Goal: Task Accomplishment & Management: Complete application form

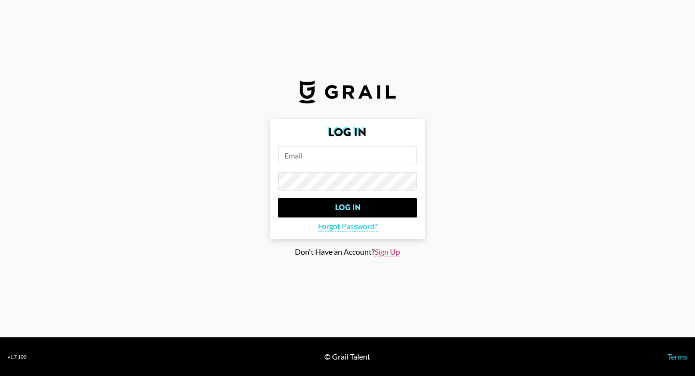
click at [392, 254] on span "Sign Up" at bounding box center [388, 252] width 26 height 10
type input "Sign Up"
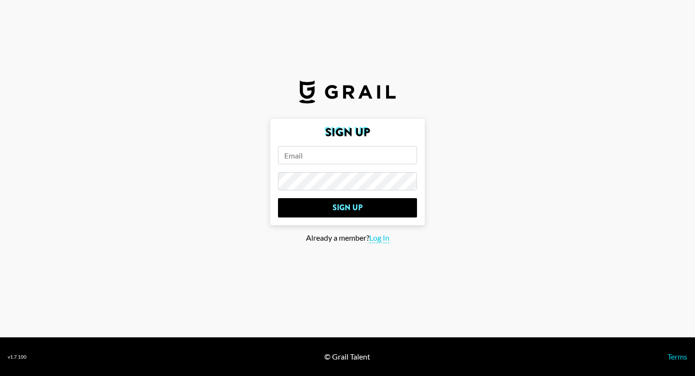
click at [337, 160] on input "email" at bounding box center [347, 155] width 139 height 18
type input "[PERSON_NAME][EMAIL_ADDRESS][DOMAIN_NAME]"
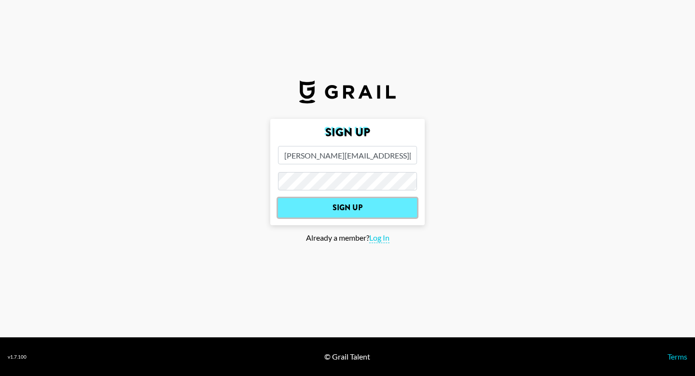
click at [350, 209] on input "Sign Up" at bounding box center [347, 207] width 139 height 19
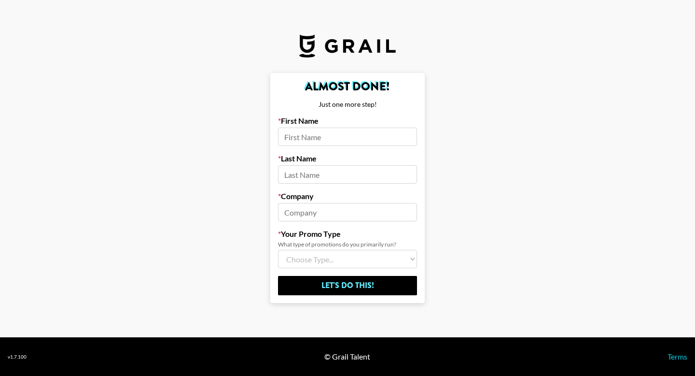
click at [335, 133] on input at bounding box center [347, 136] width 139 height 18
type input "[PERSON_NAME]"
click at [312, 174] on input at bounding box center [347, 174] width 139 height 18
type input "Chow"
click at [302, 211] on input at bounding box center [347, 212] width 139 height 18
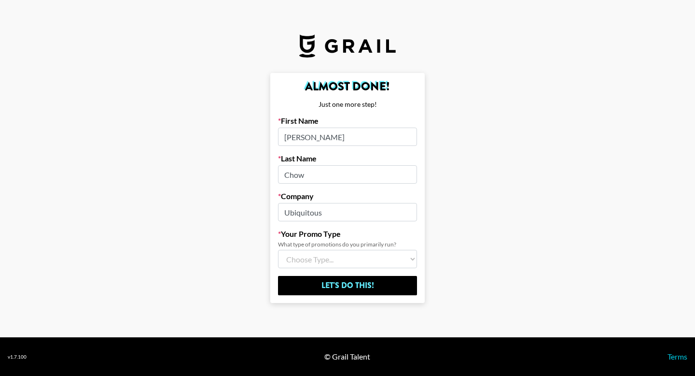
type input "Ubiquitous"
click at [296, 262] on select "Choose Type... Song Promos Brand Promos Both (I work at an Agency)" at bounding box center [347, 259] width 139 height 18
select select "Multi"
click at [278, 250] on select "Choose Type... Song Promos Brand Promos Both (I work at an Agency)" at bounding box center [347, 259] width 139 height 18
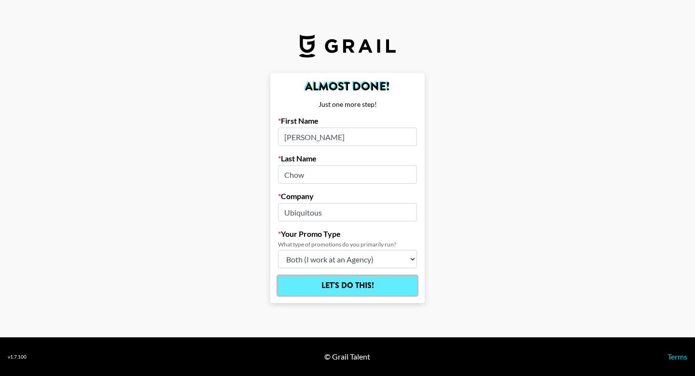
click at [346, 287] on input "Let's Do This!" at bounding box center [347, 285] width 139 height 19
select select "Song"
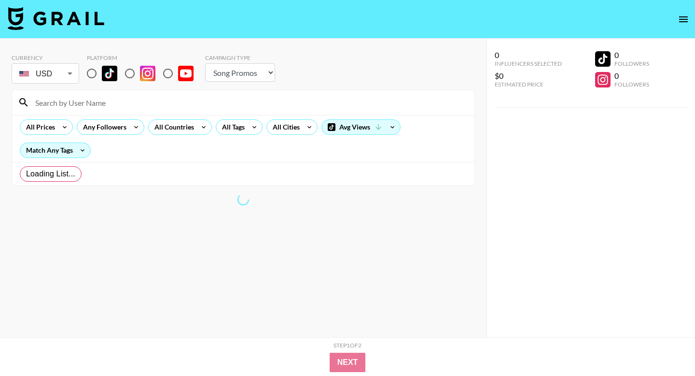
radio input "true"
select select "Brand"
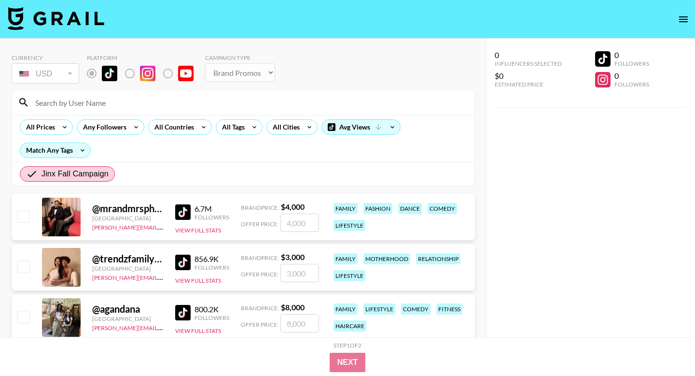
scroll to position [79, 0]
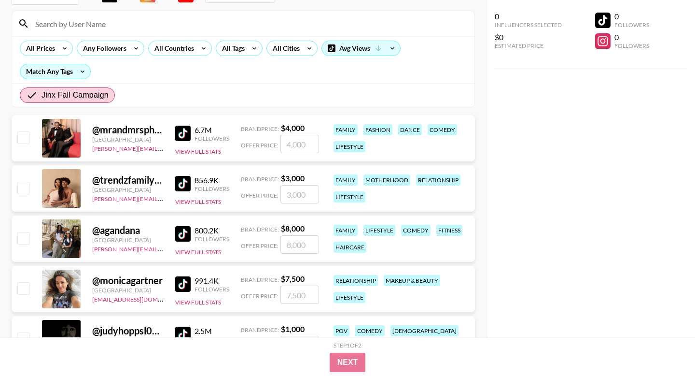
click at [127, 132] on div "@ mrandmrsphoenix" at bounding box center [127, 130] width 71 height 12
click at [180, 134] on img at bounding box center [182, 133] width 15 height 15
click at [183, 180] on img at bounding box center [182, 183] width 15 height 15
click at [211, 253] on button "View Full Stats" at bounding box center [198, 251] width 46 height 7
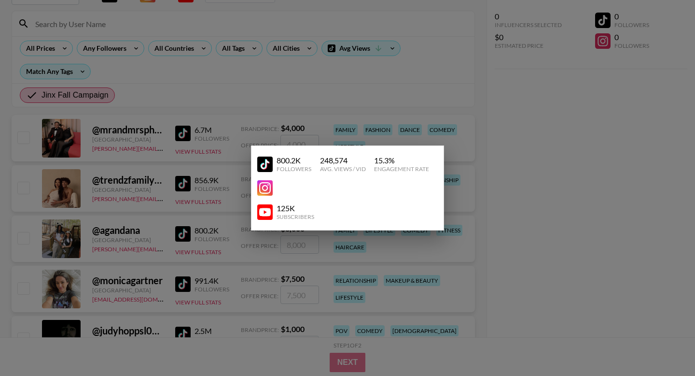
click at [264, 186] on img at bounding box center [264, 187] width 15 height 15
click at [372, 89] on div at bounding box center [347, 188] width 695 height 376
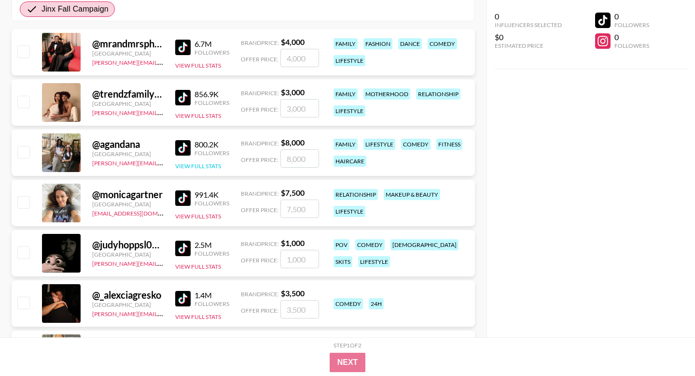
scroll to position [182, 0]
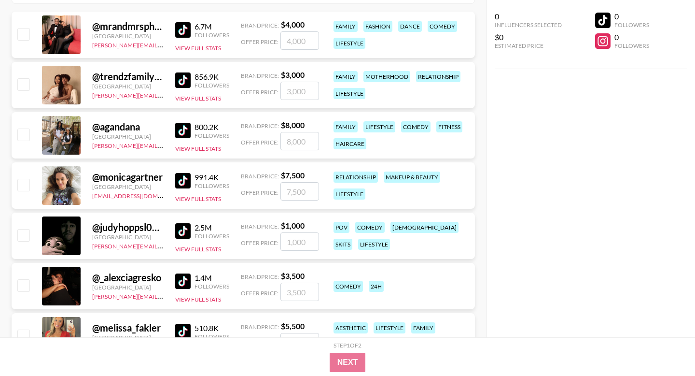
click at [185, 181] on img at bounding box center [182, 180] width 15 height 15
click at [184, 228] on img at bounding box center [182, 230] width 15 height 15
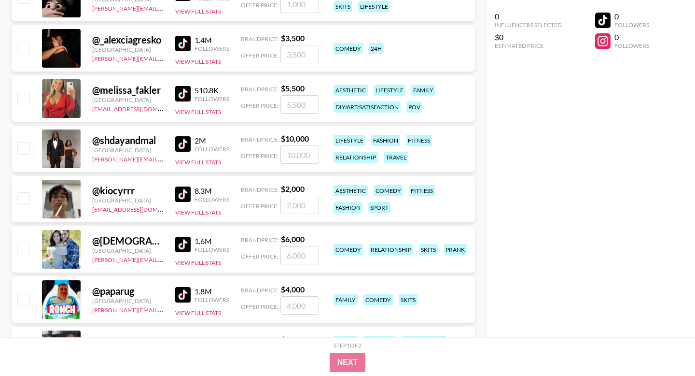
scroll to position [428, 0]
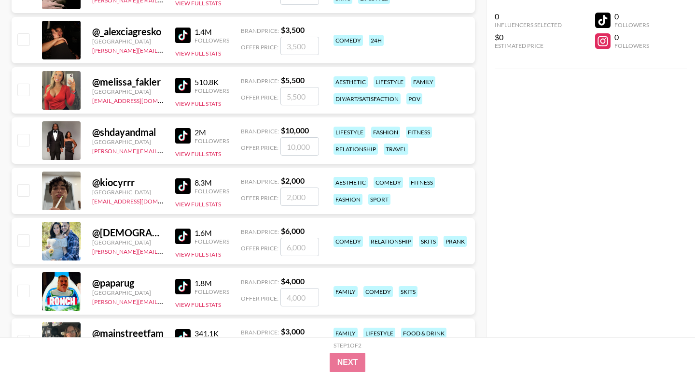
click at [176, 35] on img at bounding box center [182, 35] width 15 height 15
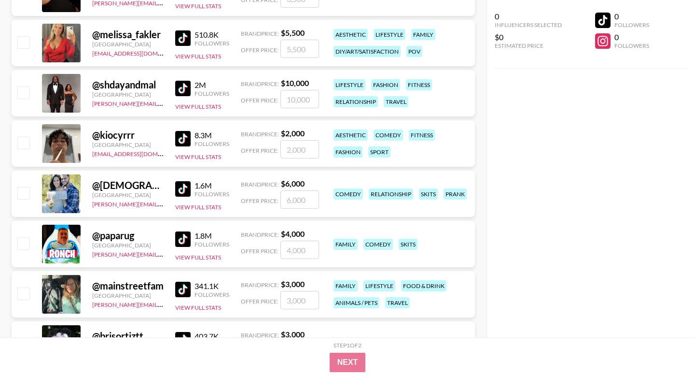
scroll to position [476, 0]
click at [182, 36] on img at bounding box center [182, 37] width 15 height 15
click at [180, 88] on img at bounding box center [182, 87] width 15 height 15
click at [180, 188] on img at bounding box center [182, 188] width 15 height 15
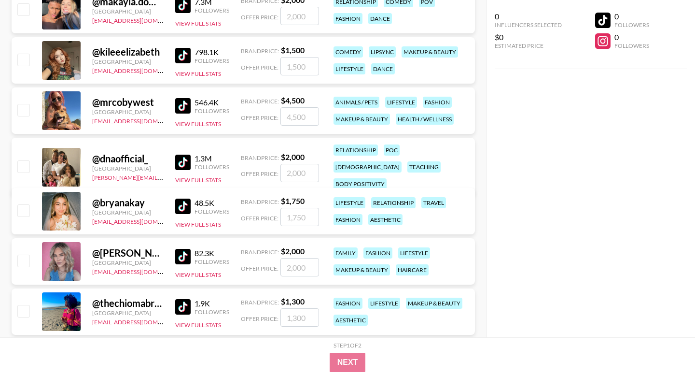
scroll to position [1085, 0]
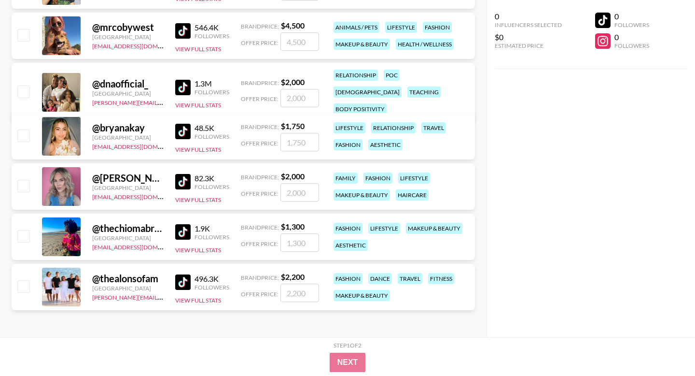
click at [182, 132] on img at bounding box center [182, 131] width 15 height 15
click at [185, 178] on img at bounding box center [182, 181] width 15 height 15
click at [183, 234] on img at bounding box center [182, 231] width 15 height 15
click at [182, 279] on img at bounding box center [182, 281] width 15 height 15
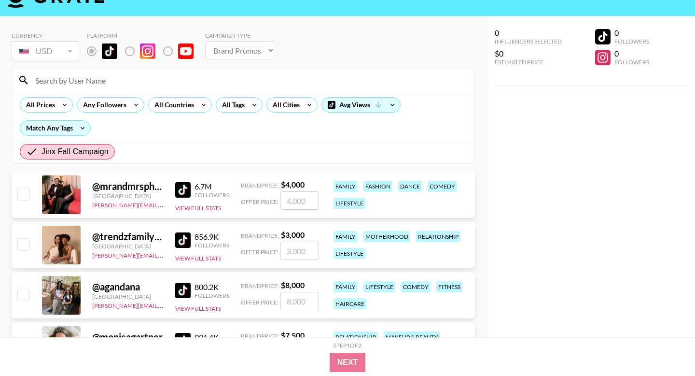
scroll to position [0, 0]
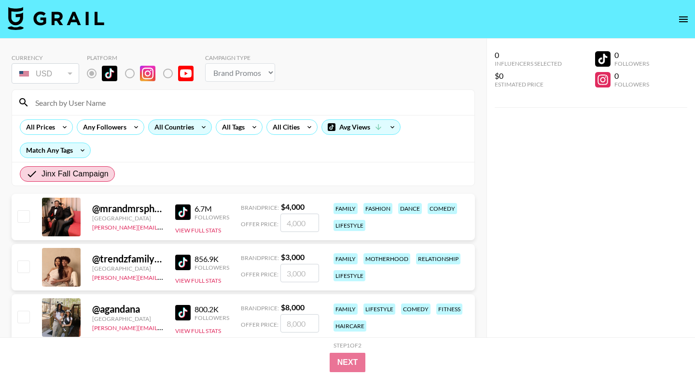
click at [183, 131] on div "All Countries" at bounding box center [172, 127] width 47 height 14
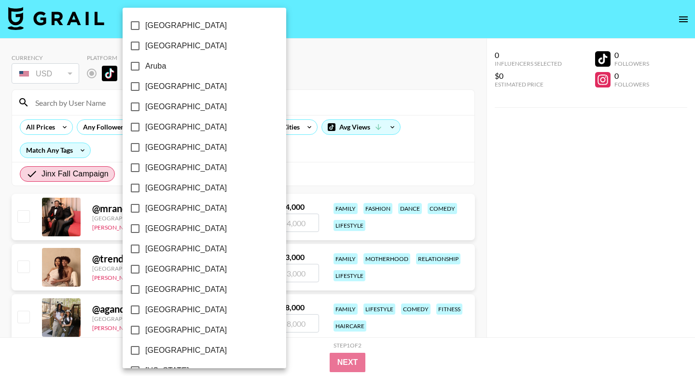
click at [290, 159] on div at bounding box center [347, 188] width 695 height 376
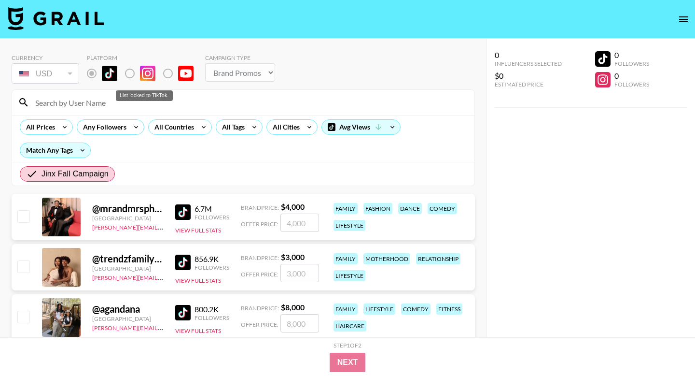
click at [130, 70] on label "List locked to TikTok." at bounding box center [138, 73] width 36 height 20
click at [130, 72] on label "List locked to TikTok." at bounding box center [138, 73] width 36 height 20
